Goal: Transaction & Acquisition: Purchase product/service

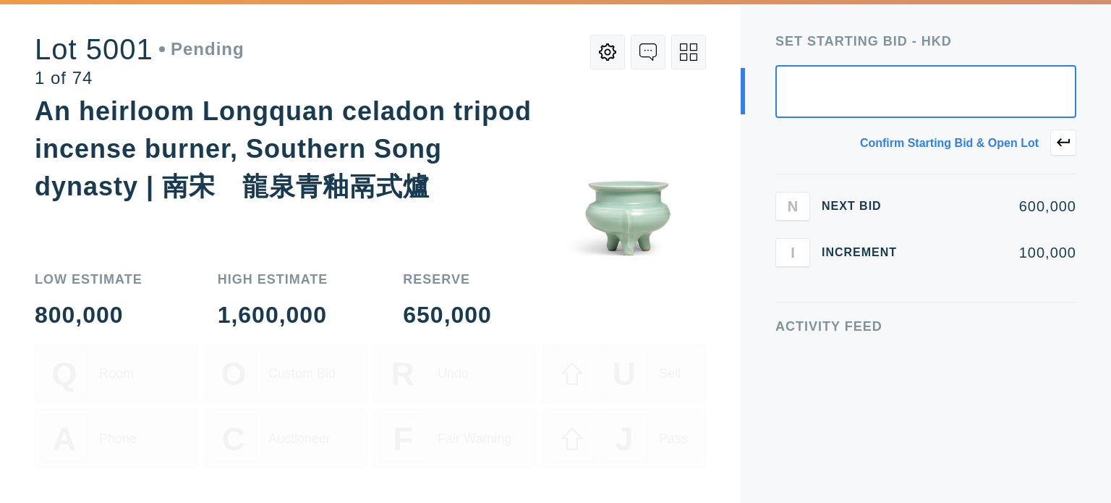
click at [877, 110] on input "text" at bounding box center [925, 91] width 301 height 53
drag, startPoint x: 963, startPoint y: 86, endPoint x: 971, endPoint y: 86, distance: 8.7
click at [971, 86] on input "3,000,000" at bounding box center [925, 91] width 301 height 53
type input "1,000,000"
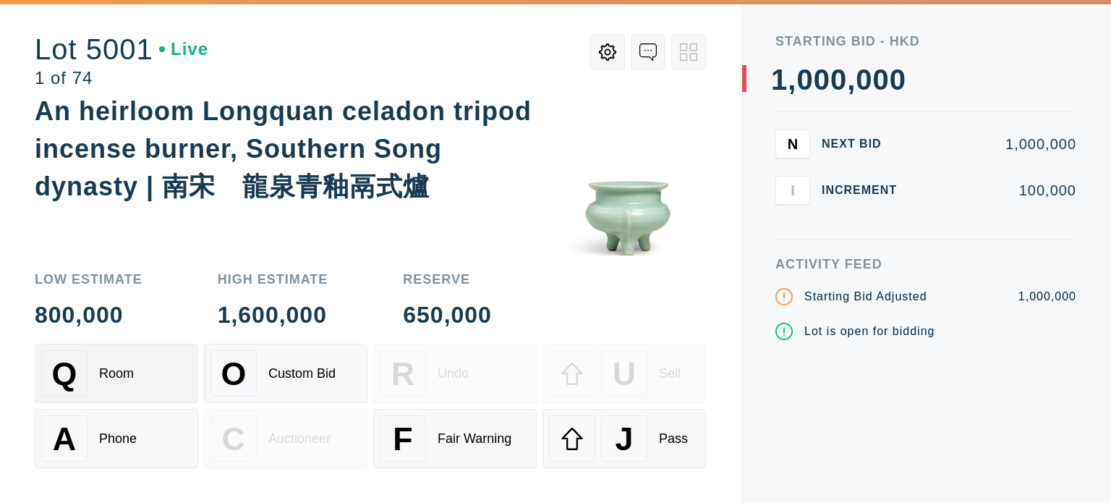
click at [116, 383] on div "Q Room" at bounding box center [116, 373] width 150 height 46
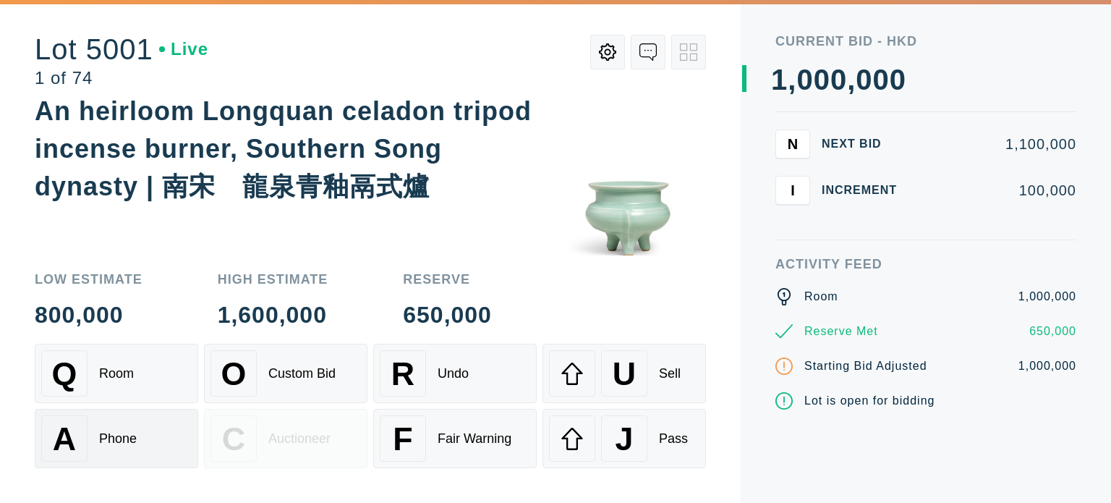
click at [126, 434] on div "Phone" at bounding box center [118, 438] width 38 height 15
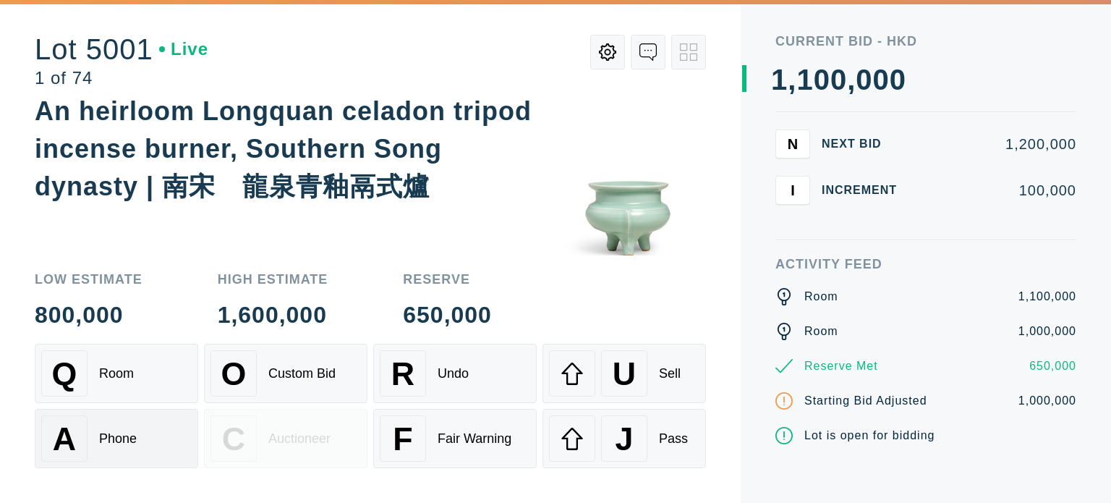
click at [132, 433] on div "Phone" at bounding box center [118, 438] width 38 height 15
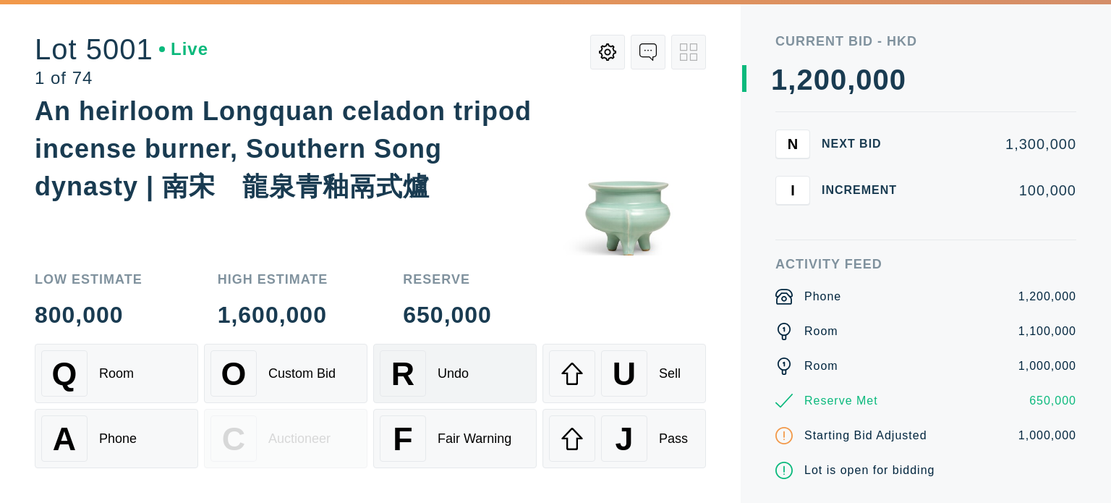
click at [462, 370] on div "Undo" at bounding box center [453, 373] width 31 height 15
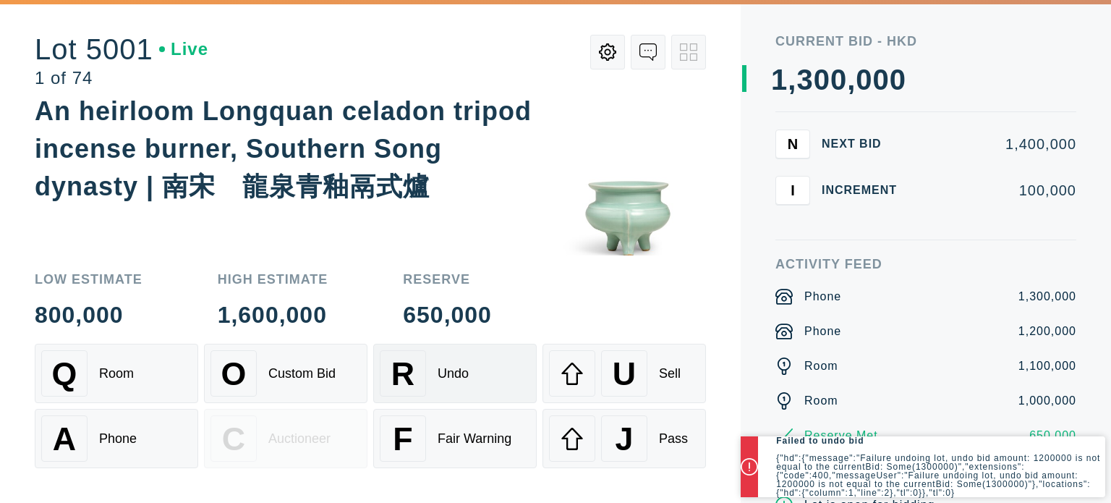
click at [463, 375] on div "Undo" at bounding box center [453, 373] width 31 height 15
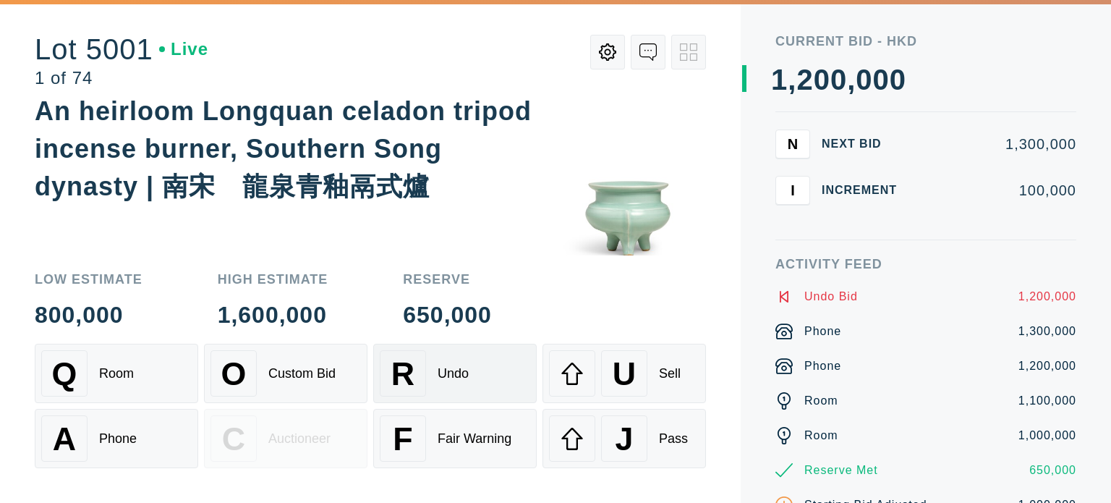
click at [463, 375] on div "Undo" at bounding box center [453, 373] width 31 height 15
click at [329, 375] on div "Custom Bid" at bounding box center [301, 373] width 67 height 15
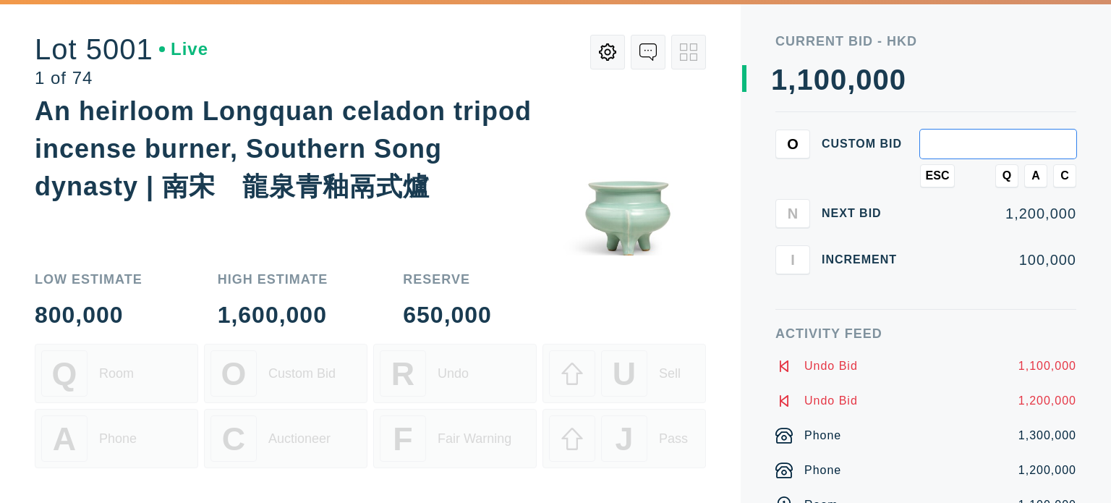
click at [973, 155] on input "text" at bounding box center [998, 143] width 156 height 29
type input "2,000,000"
click at [1010, 175] on span "Q" at bounding box center [1006, 175] width 9 height 13
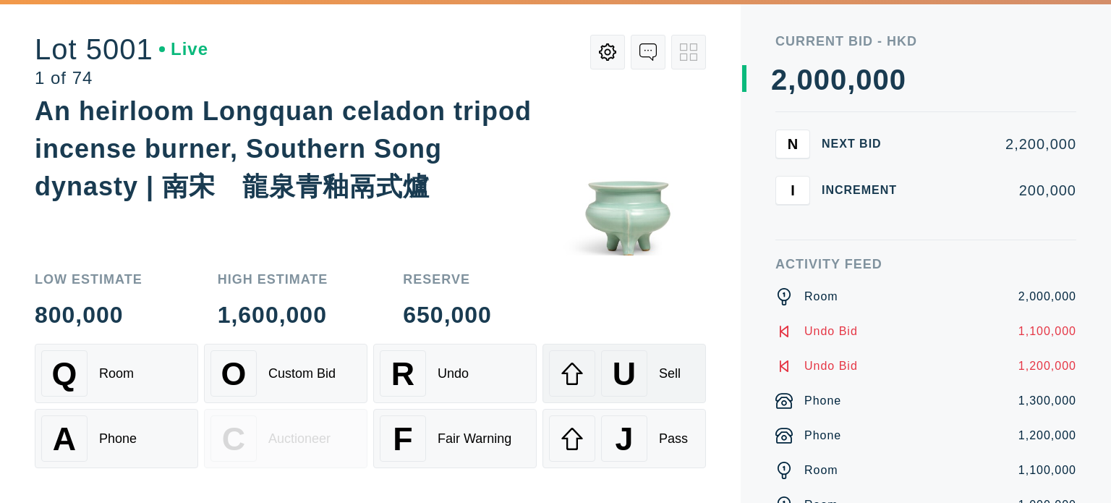
click at [671, 375] on div "Sell" at bounding box center [670, 373] width 22 height 15
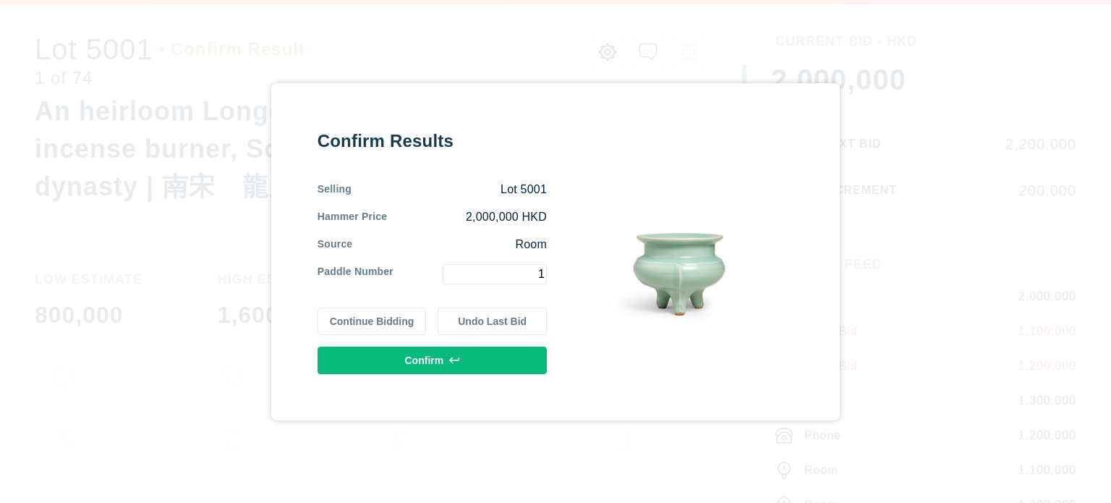
type input "1"
click at [480, 365] on button "Confirm" at bounding box center [431, 359] width 229 height 27
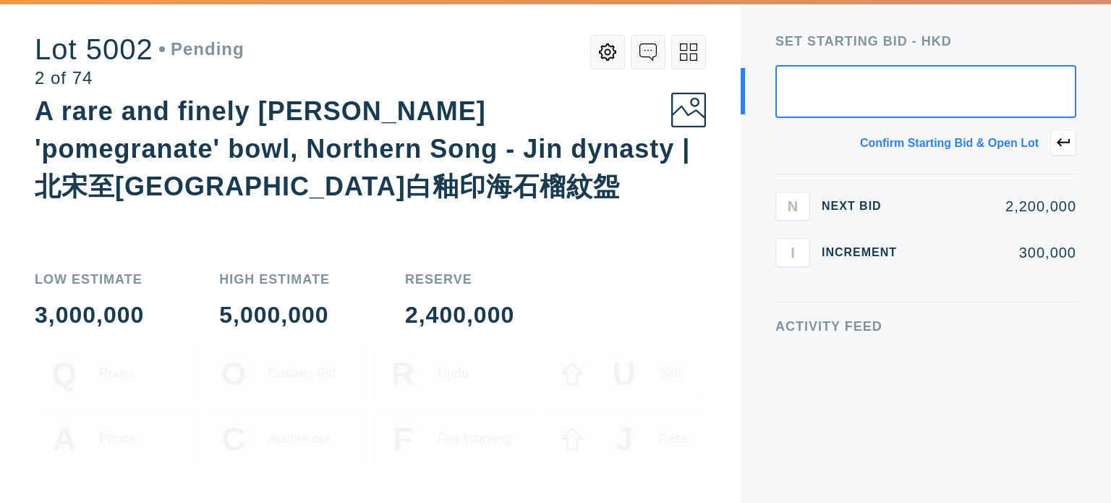
click at [946, 84] on input "text" at bounding box center [925, 91] width 301 height 53
type input "3,000,000"
click at [1057, 134] on button at bounding box center [1063, 142] width 26 height 26
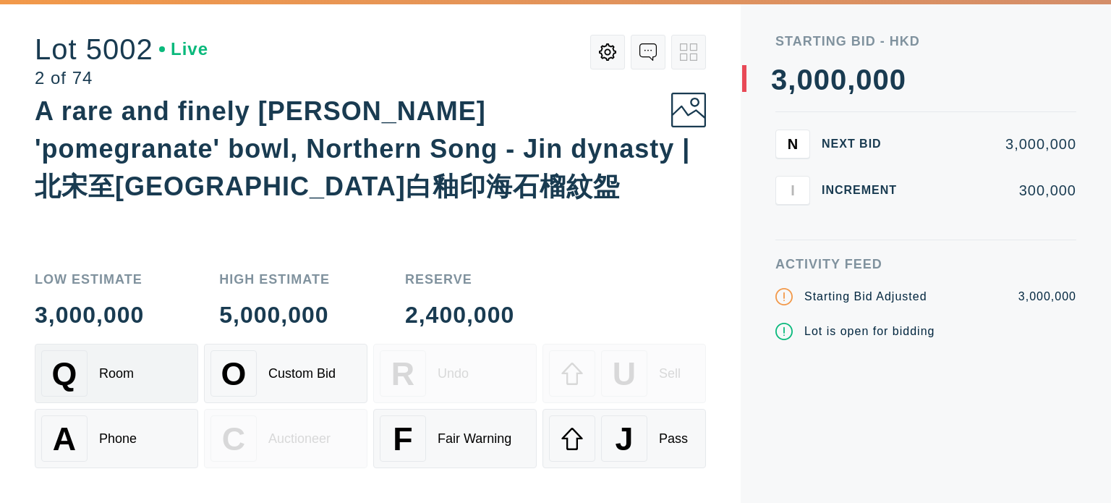
click at [108, 371] on div "Room" at bounding box center [116, 373] width 35 height 15
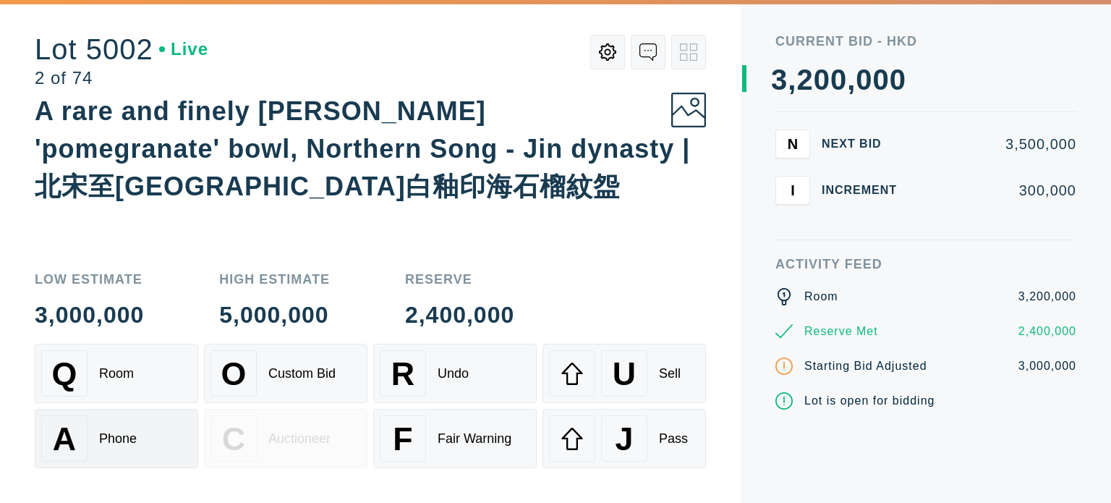
click at [122, 432] on div "Phone" at bounding box center [118, 438] width 38 height 15
